Goal: Information Seeking & Learning: Find specific fact

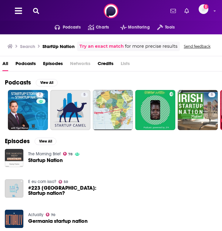
click at [32, 7] on div "Podcasts Charts Monitoring Tools For Business For Podcasters More Add a profile…" at bounding box center [111, 11] width 222 height 22
click at [34, 8] on icon at bounding box center [36, 11] width 6 height 6
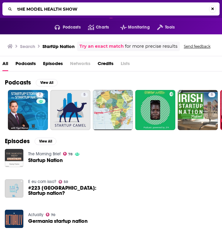
type input "tHE MODEL HEALTH SHOW"
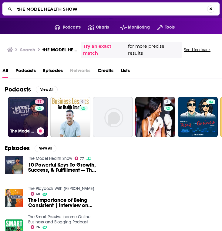
click at [20, 116] on link "77 The Model Health Show" at bounding box center [28, 117] width 40 height 40
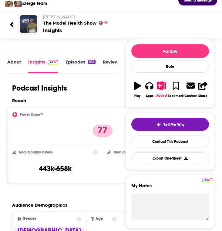
scroll to position [39, 0]
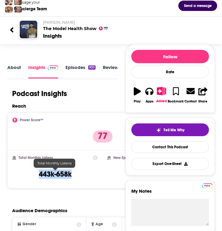
drag, startPoint x: 71, startPoint y: 171, endPoint x: 33, endPoint y: 176, distance: 38.9
click at [33, 176] on div "Total Monthly Listens 443k-658k" at bounding box center [54, 169] width 85 height 28
copy h3 "443k-658k"
